Goal: Information Seeking & Learning: Learn about a topic

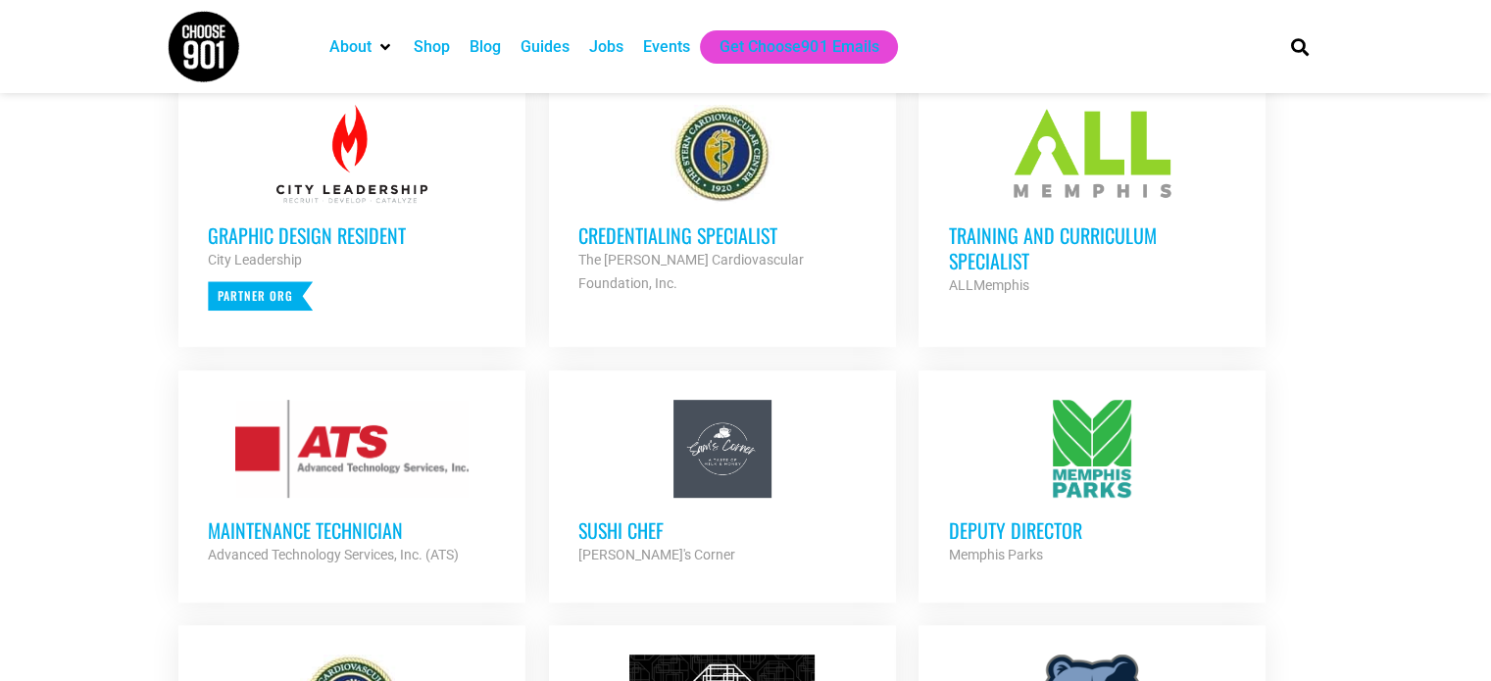
scroll to position [792, 0]
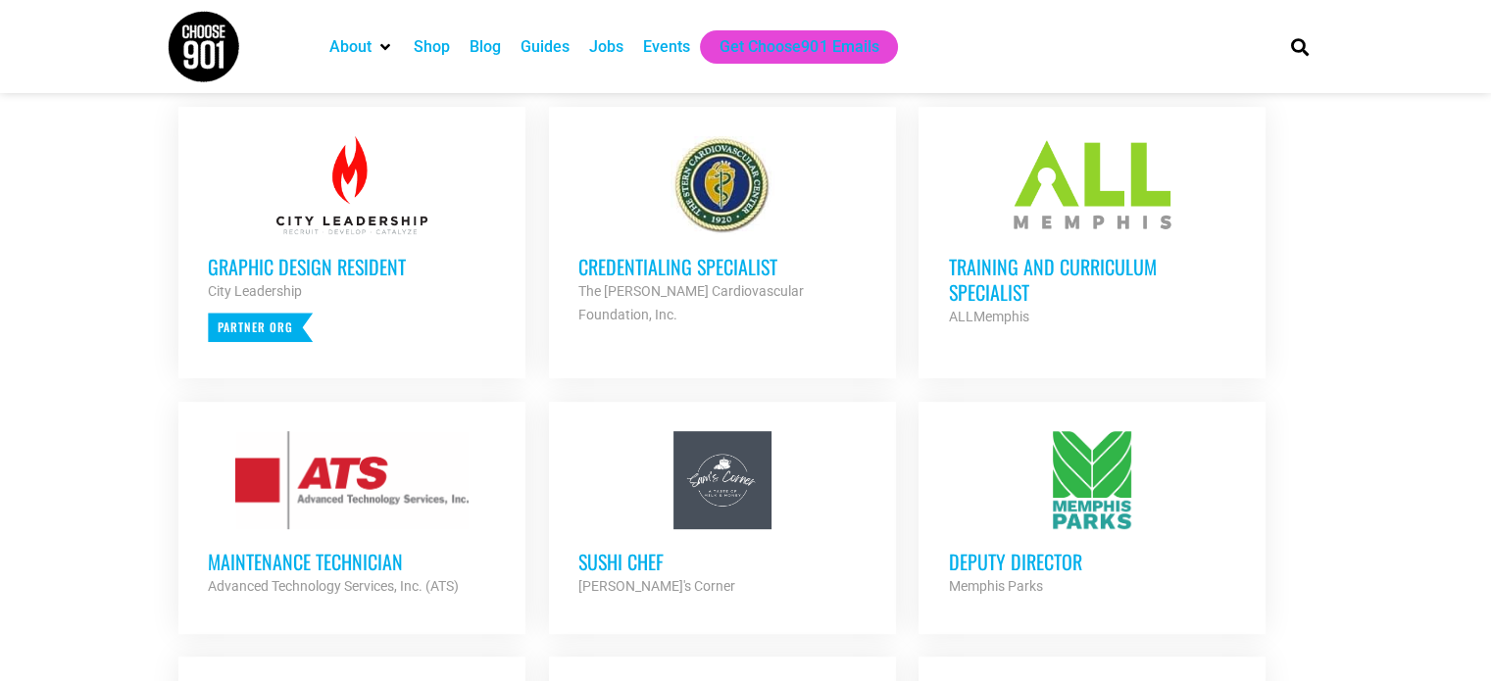
click at [1007, 268] on h3 "Training and Curriculum Specialist" at bounding box center [1092, 279] width 288 height 51
